Goal: Task Accomplishment & Management: Manage account settings

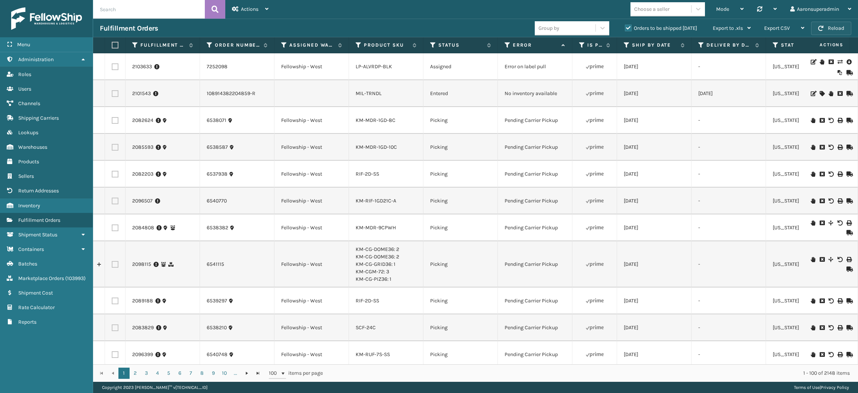
click at [834, 24] on button "Reload" at bounding box center [832, 28] width 40 height 13
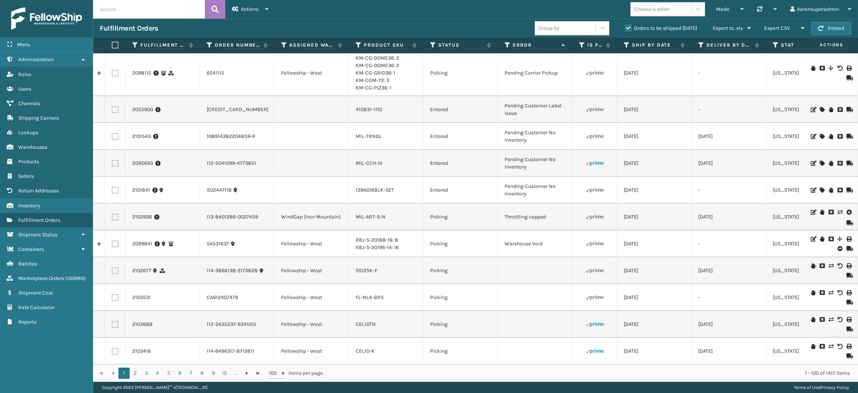
scroll to position [378, 0]
click at [847, 213] on icon at bounding box center [849, 212] width 4 height 7
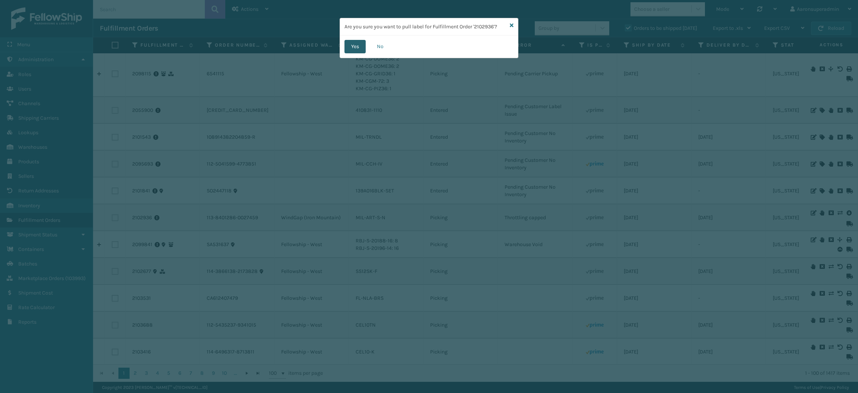
click at [350, 51] on button "Yes" at bounding box center [355, 46] width 21 height 13
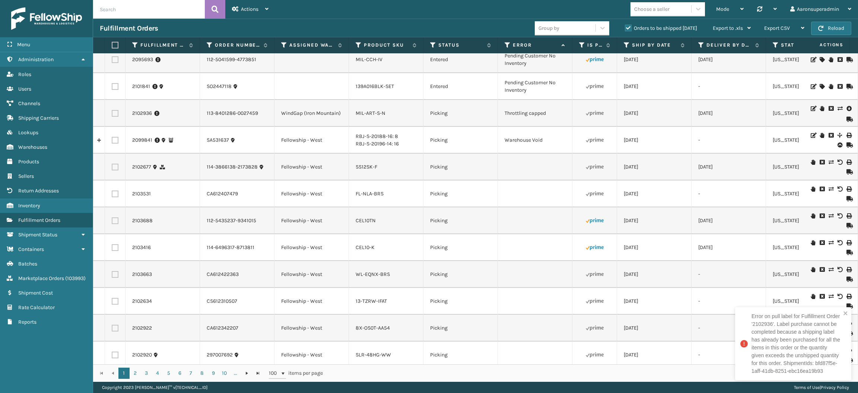
scroll to position [421, 0]
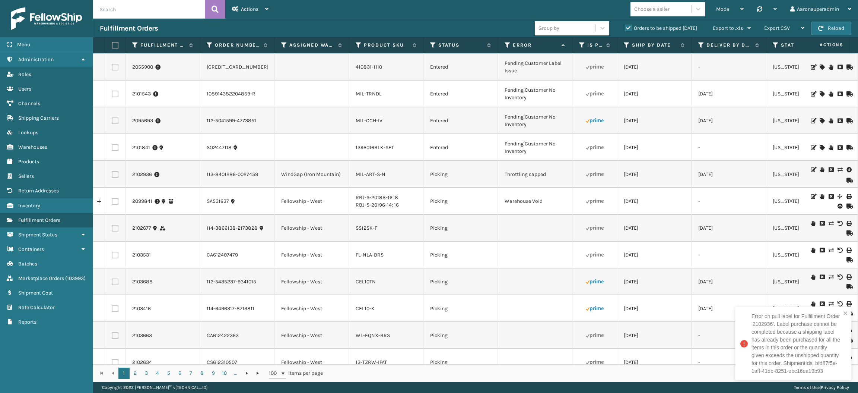
click at [838, 170] on icon at bounding box center [840, 169] width 4 height 5
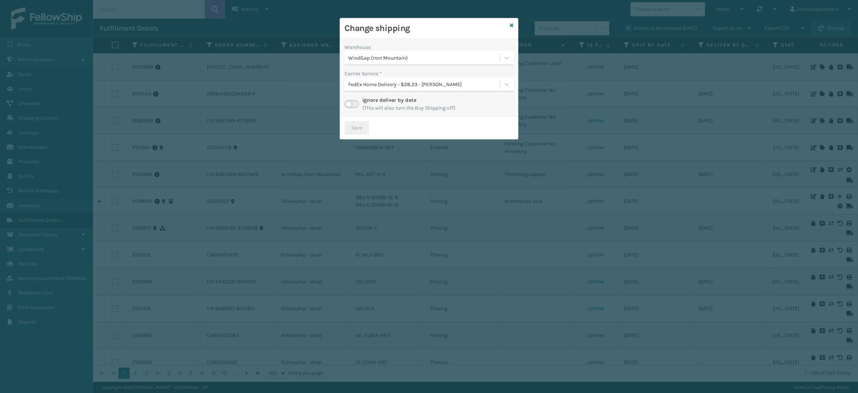
click at [350, 107] on label at bounding box center [352, 104] width 15 height 8
click at [350, 105] on input "checkbox" at bounding box center [347, 102] width 5 height 5
click at [363, 82] on div "Select..." at bounding box center [357, 84] width 18 height 8
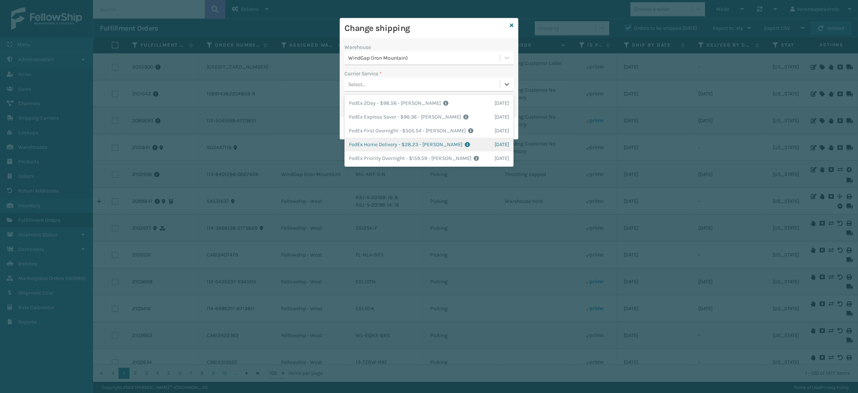
click at [366, 142] on div "FedEx Home Delivery - $28.23 - [PERSON_NAME] FedEx Shipping Cost $24.76 Surplus…" at bounding box center [429, 144] width 169 height 14
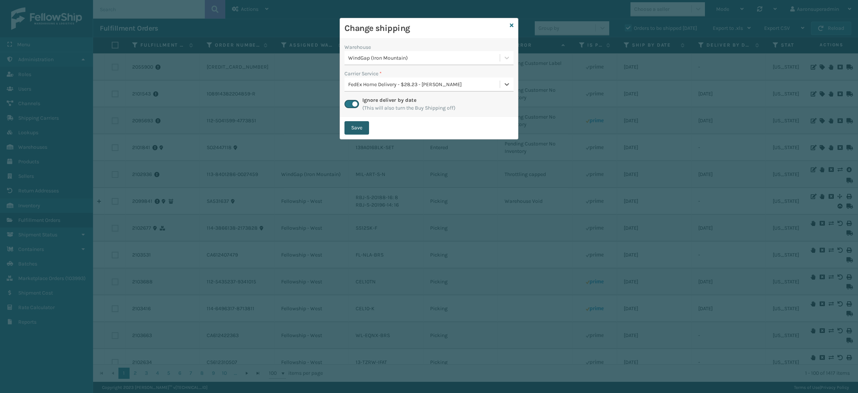
click at [357, 132] on button "Save" at bounding box center [357, 127] width 25 height 13
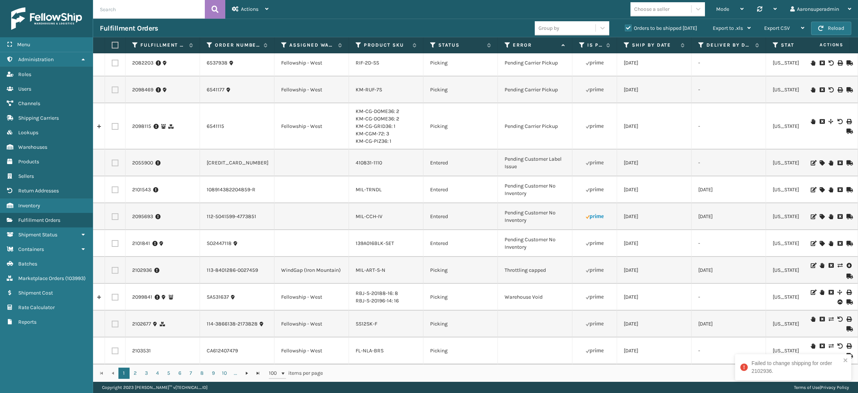
scroll to position [326, 0]
click at [141, 272] on link "2102936" at bounding box center [142, 269] width 20 height 7
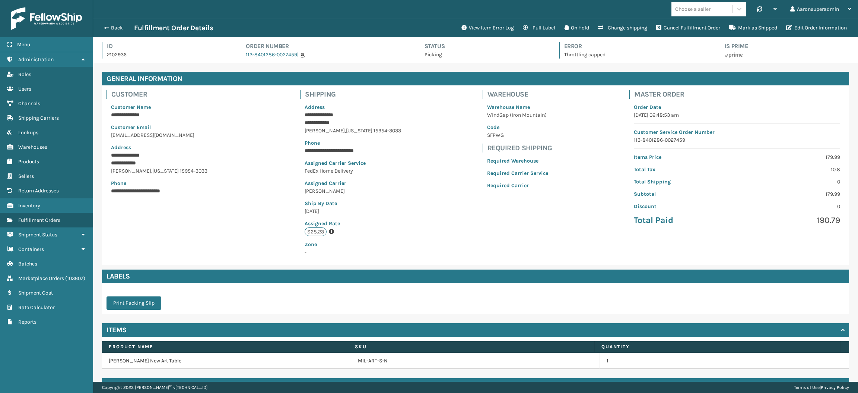
scroll to position [17, 765]
click at [616, 28] on button "Change shipping" at bounding box center [623, 27] width 58 height 15
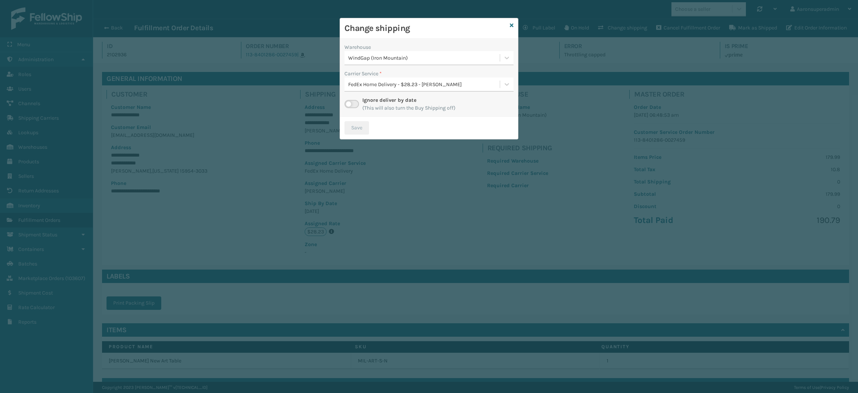
click at [357, 87] on div "FedEx Home Delivery - $28.23 - [PERSON_NAME]" at bounding box center [424, 84] width 152 height 8
click at [359, 104] on div "FedEx 2Day - $98.56 - [PERSON_NAME] FedEx Shipping Cost $86.46 Surplus Cost $12…" at bounding box center [429, 103] width 169 height 14
click at [353, 125] on button "Save" at bounding box center [357, 127] width 25 height 13
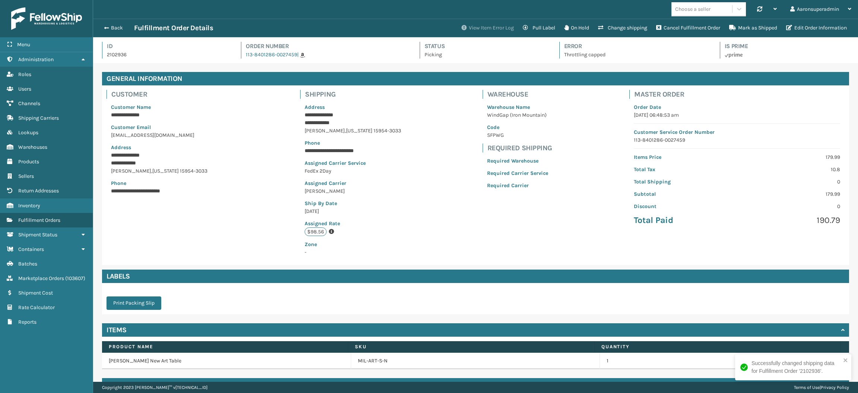
click at [497, 29] on button "View Item Error Log" at bounding box center [487, 27] width 61 height 15
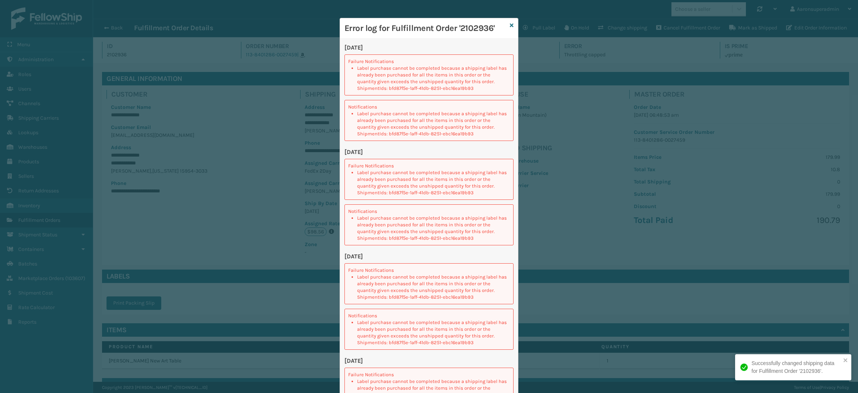
scroll to position [18, 0]
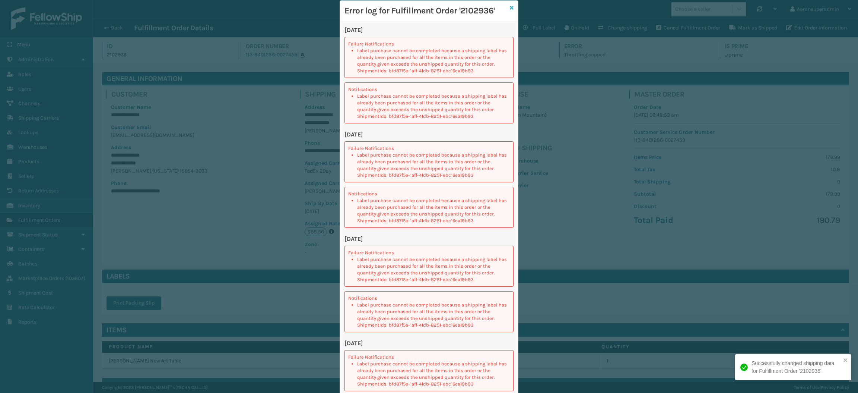
click at [510, 6] on icon at bounding box center [512, 7] width 4 height 5
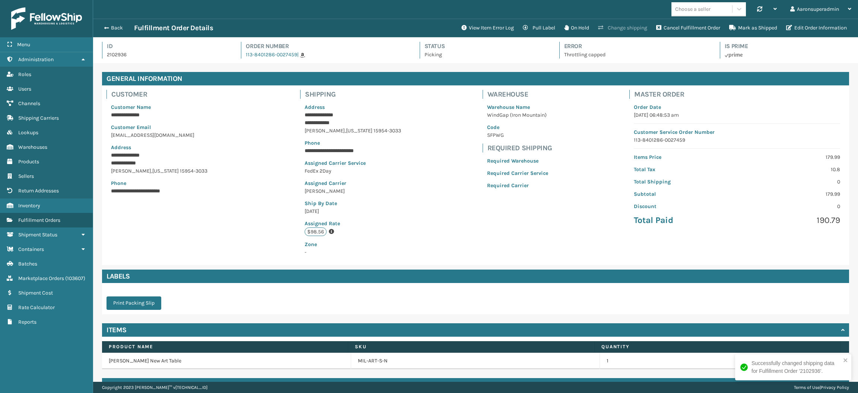
click at [623, 28] on button "Change shipping" at bounding box center [623, 27] width 58 height 15
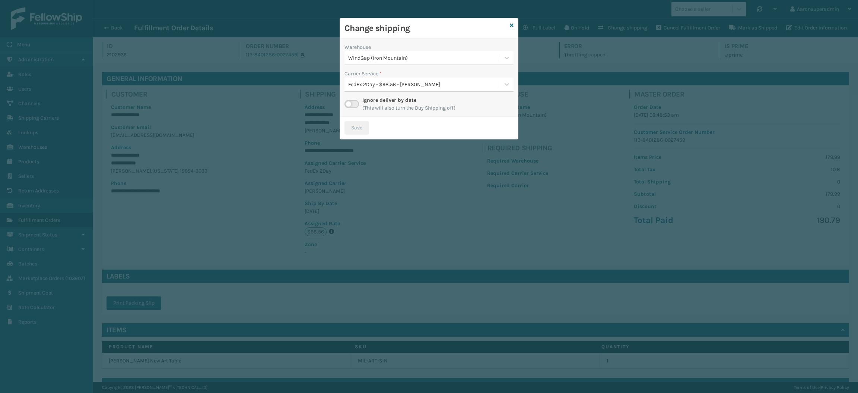
click at [350, 105] on label at bounding box center [352, 104] width 15 height 8
click at [350, 105] on input "checkbox" at bounding box center [347, 102] width 5 height 5
click at [390, 84] on div "Select..." at bounding box center [422, 84] width 155 height 12
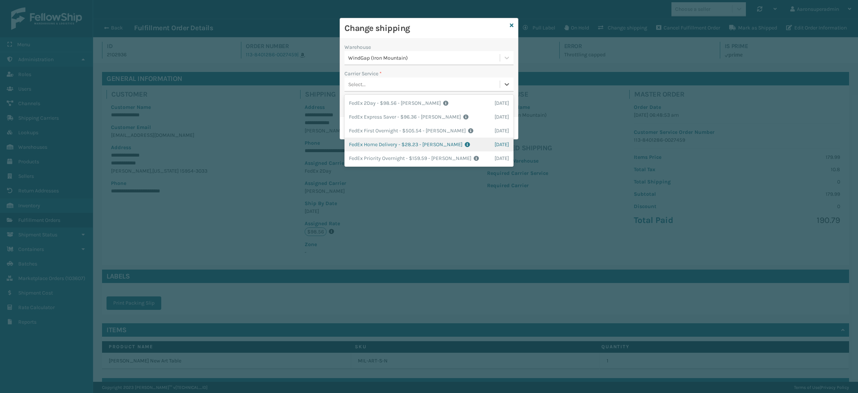
click at [379, 145] on div "FedEx Home Delivery - $28.23 - [PERSON_NAME] FedEx Shipping Cost $24.76 Surplus…" at bounding box center [429, 144] width 169 height 14
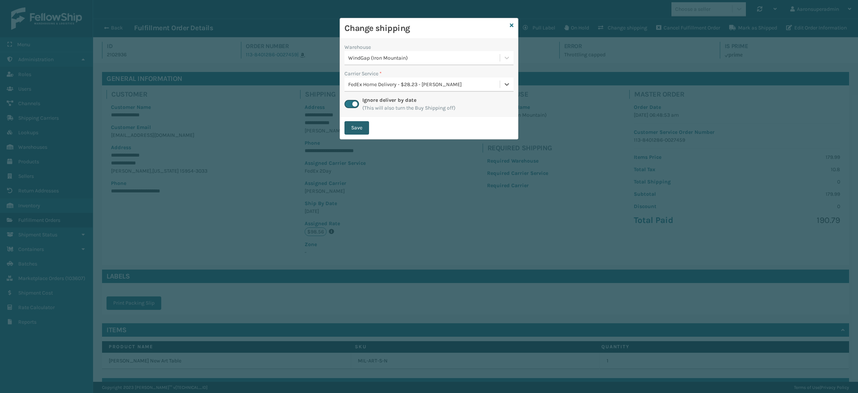
click at [355, 125] on button "Save" at bounding box center [357, 127] width 25 height 13
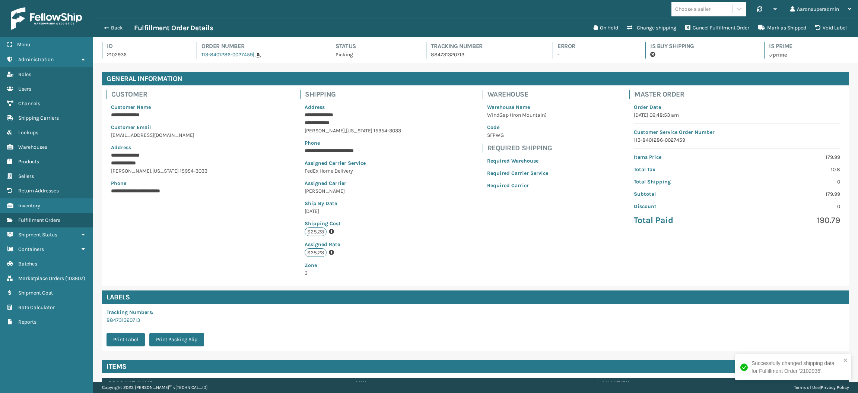
scroll to position [17, 765]
drag, startPoint x: 355, startPoint y: 125, endPoint x: 252, endPoint y: 121, distance: 103.7
click at [252, 121] on div "**********" at bounding box center [475, 185] width 747 height 200
click at [112, 29] on button "Back" at bounding box center [117, 28] width 34 height 7
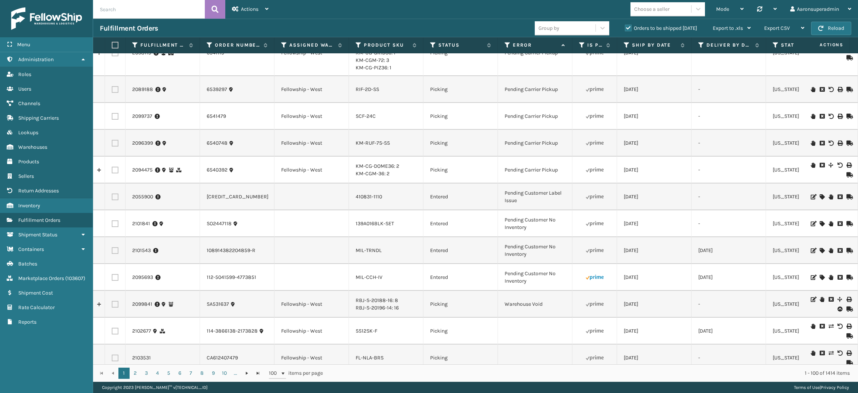
scroll to position [290, 0]
